Goal: Communication & Community: Answer question/provide support

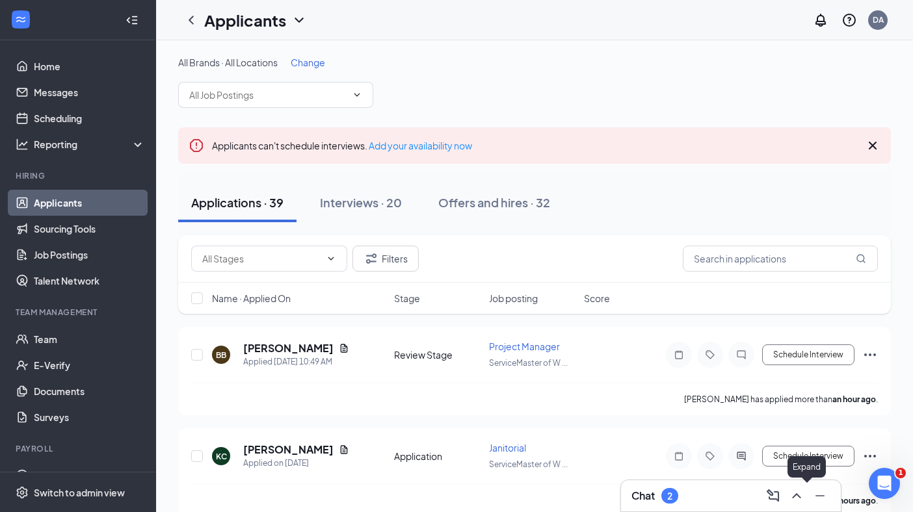
click at [806, 497] on button at bounding box center [796, 496] width 21 height 21
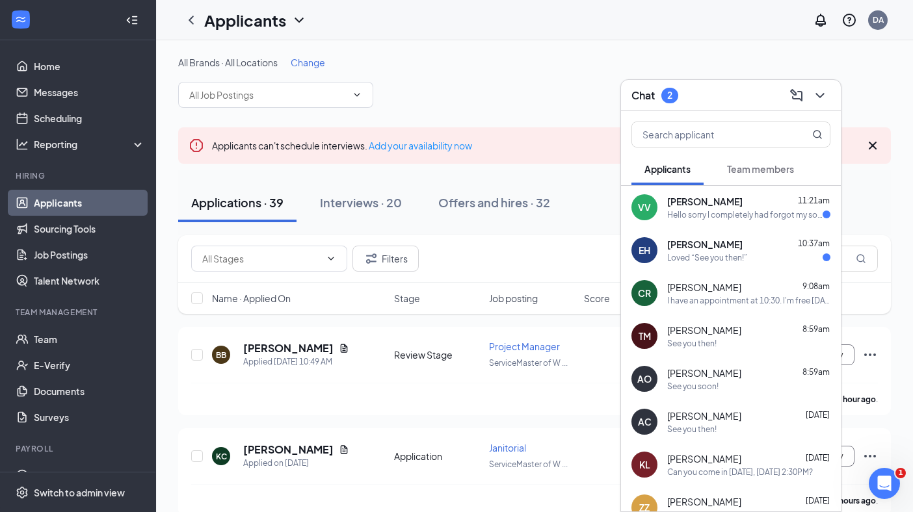
click at [722, 203] on span "[PERSON_NAME]" at bounding box center [704, 201] width 75 height 13
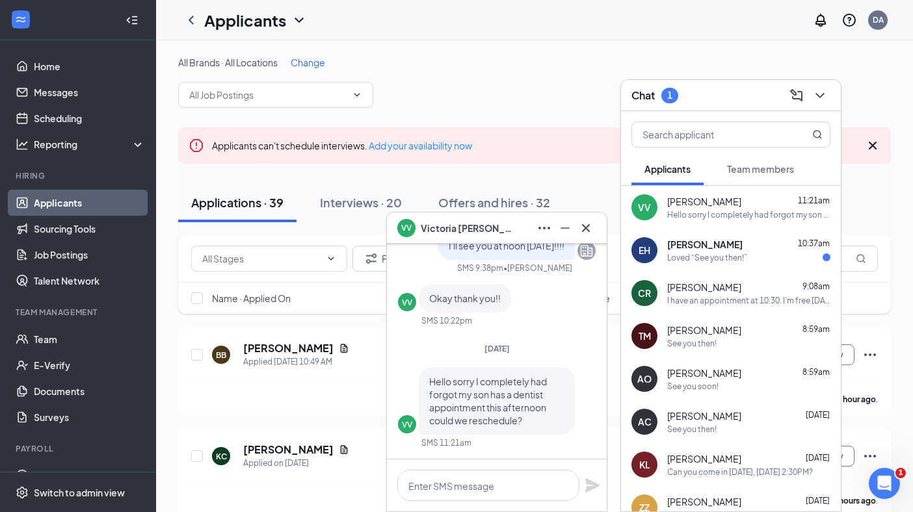
click at [724, 249] on span "[PERSON_NAME]" at bounding box center [704, 244] width 75 height 13
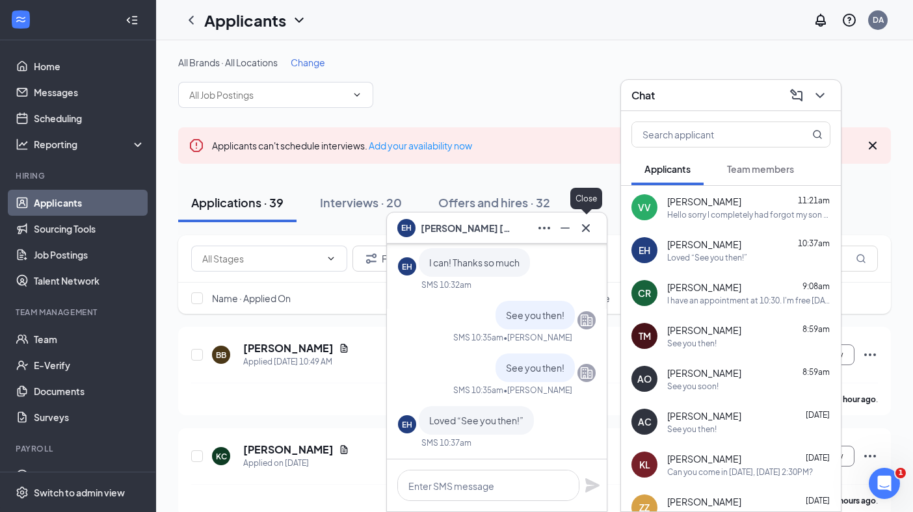
click at [584, 226] on icon "Cross" at bounding box center [586, 228] width 8 height 8
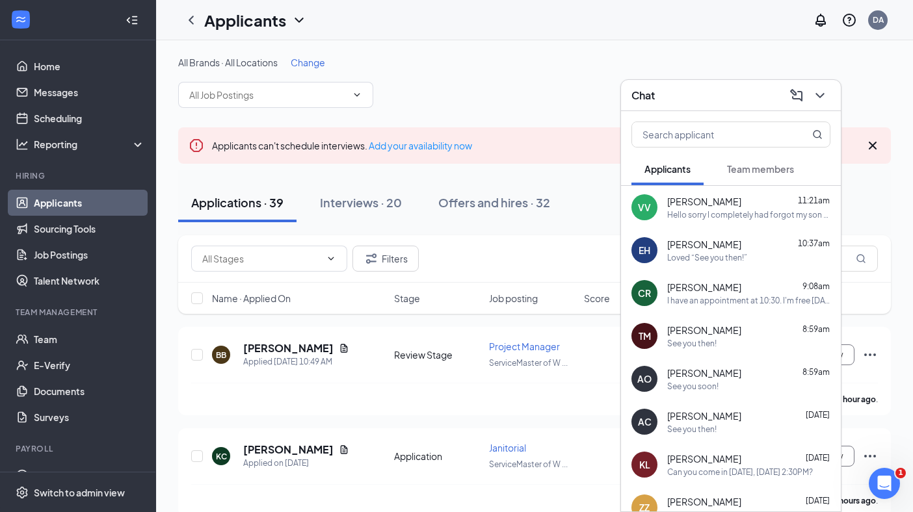
click at [760, 207] on div "[PERSON_NAME] 11:21am" at bounding box center [748, 201] width 163 height 13
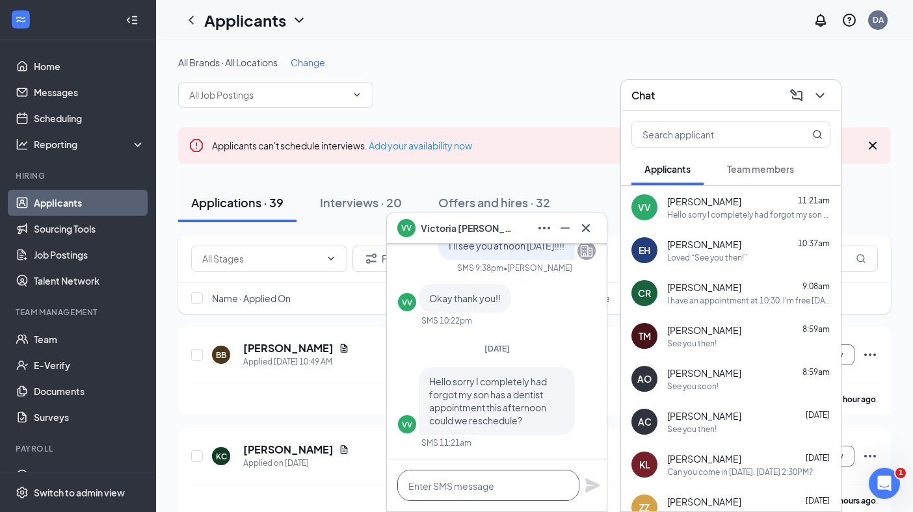
click at [500, 490] on textarea at bounding box center [488, 485] width 182 height 31
type textarea "Yes. Let me get back with you."
click at [590, 489] on icon "Plane" at bounding box center [592, 485] width 14 height 14
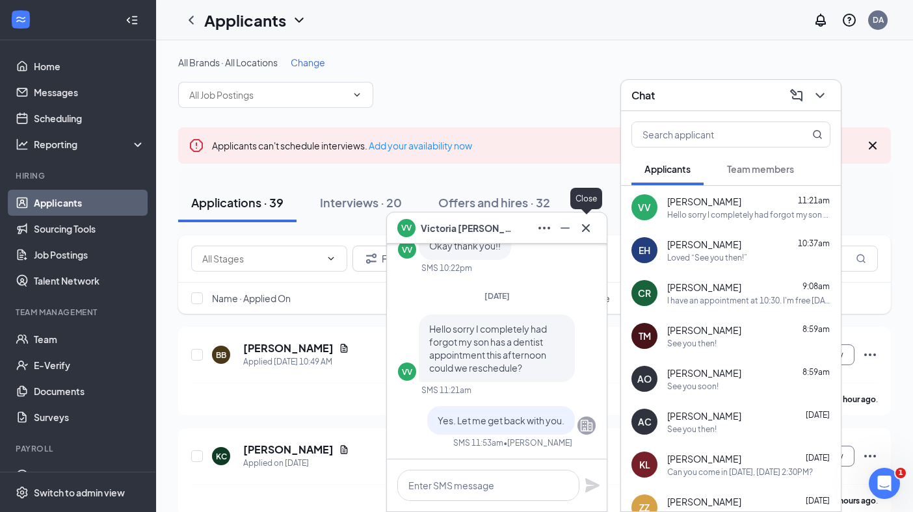
click at [584, 228] on icon "Cross" at bounding box center [586, 228] width 16 height 16
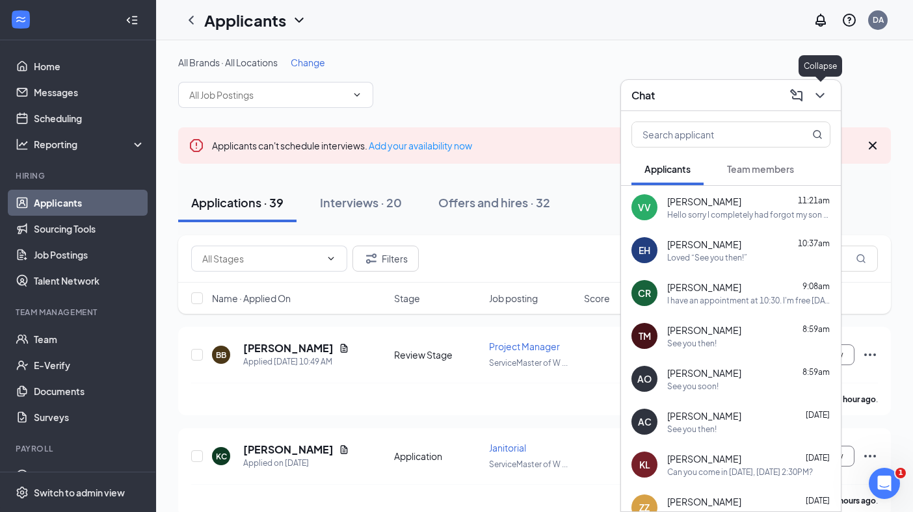
click at [820, 92] on icon "ChevronDown" at bounding box center [820, 96] width 16 height 16
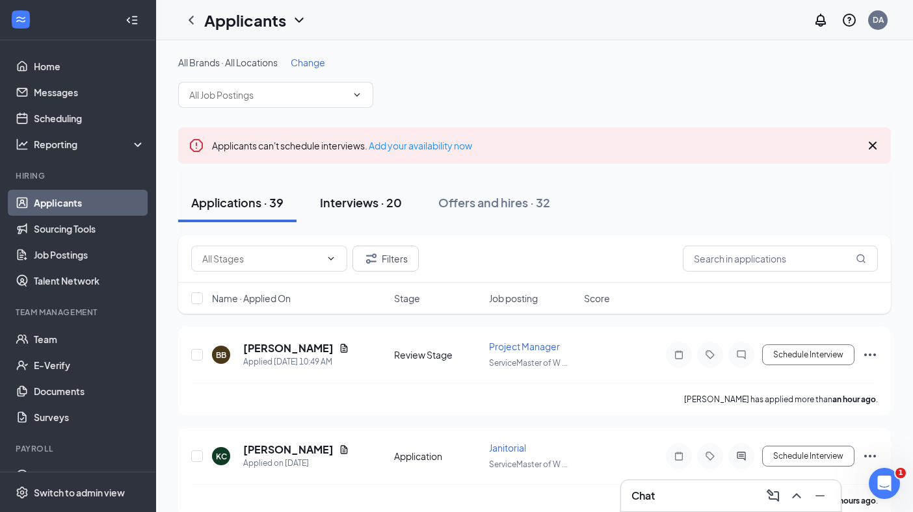
click at [385, 209] on div "Interviews · 20" at bounding box center [361, 202] width 82 height 16
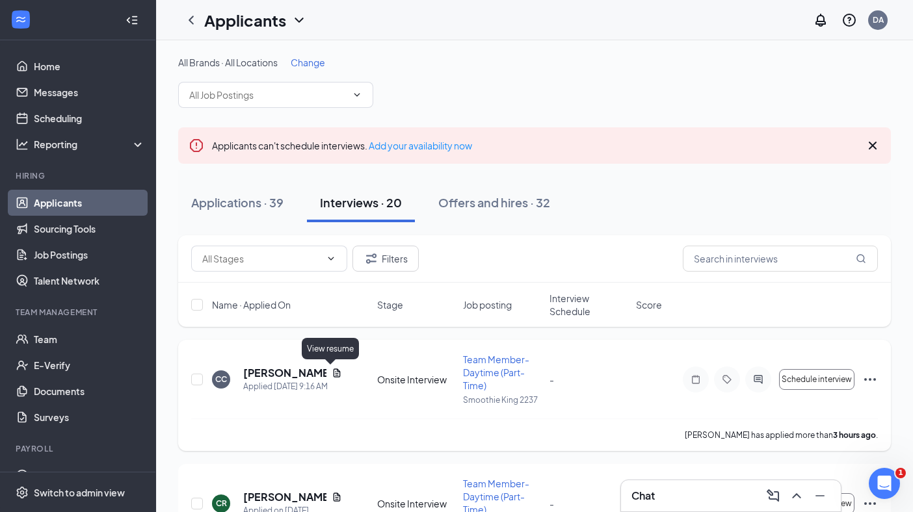
click at [333, 371] on icon "Document" at bounding box center [336, 373] width 7 height 8
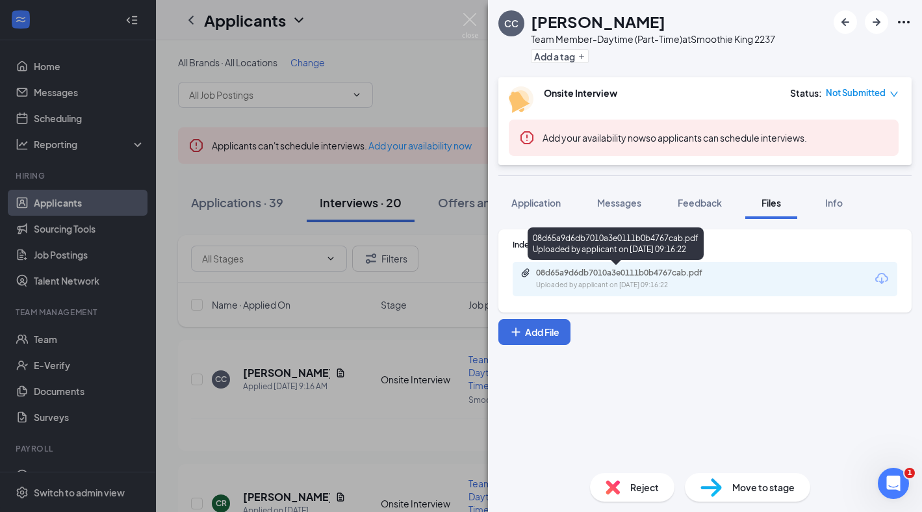
click at [615, 272] on div "08d65a9d6db7010a3e0111b0b4767cab.pdf" at bounding box center [627, 273] width 182 height 10
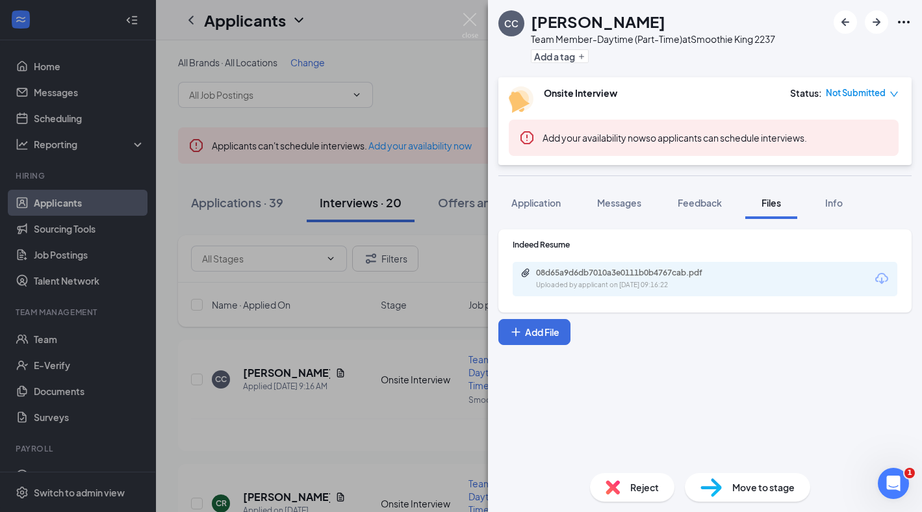
click at [438, 87] on div "CC [PERSON_NAME] Team Member-Daytime (Part-Time) at Smoothie King 2237 Add a ta…" at bounding box center [461, 256] width 922 height 512
